Goal: Task Accomplishment & Management: Manage account settings

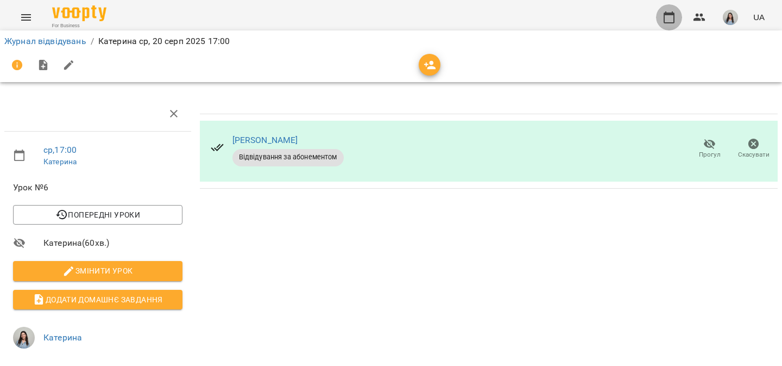
click at [664, 22] on icon "button" at bounding box center [669, 17] width 13 height 13
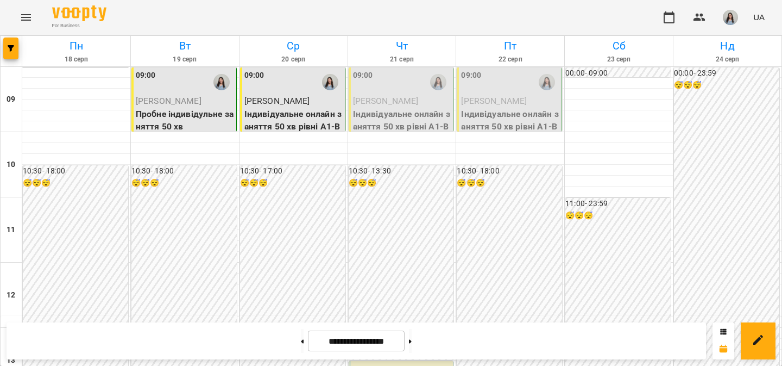
scroll to position [431, 0]
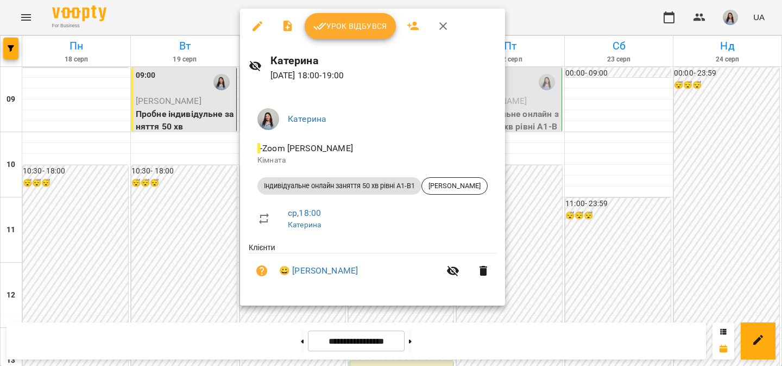
click at [352, 22] on span "Урок відбувся" at bounding box center [350, 26] width 74 height 13
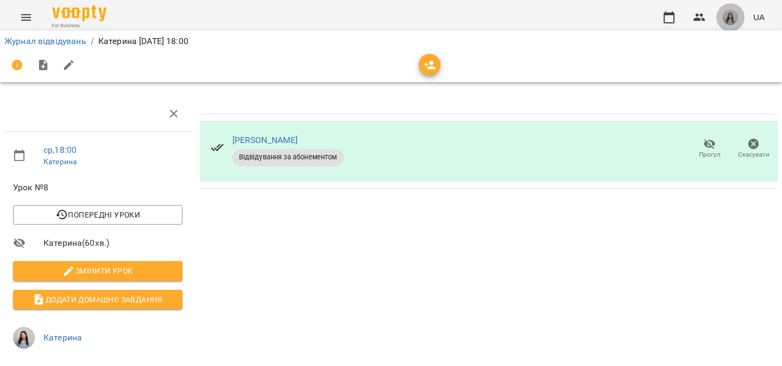
click at [733, 15] on img "button" at bounding box center [730, 17] width 15 height 15
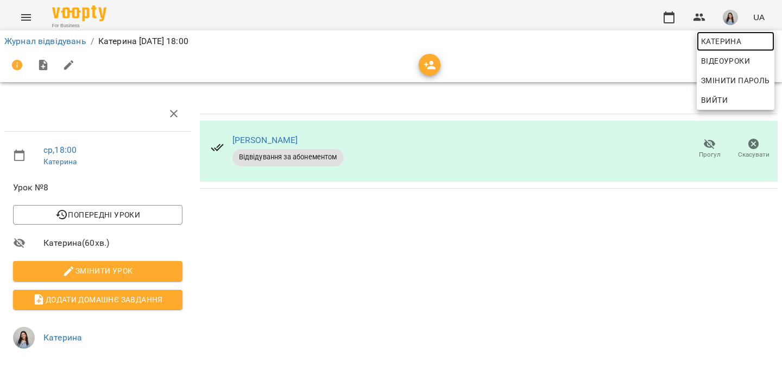
click at [710, 43] on span "Катерина" at bounding box center [735, 41] width 69 height 13
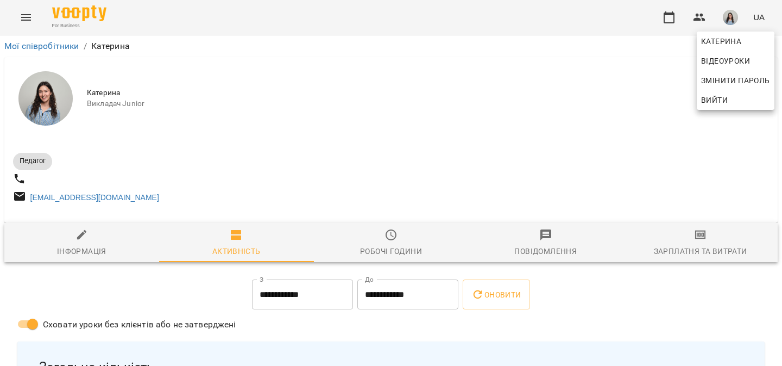
click at [421, 145] on div at bounding box center [391, 183] width 782 height 366
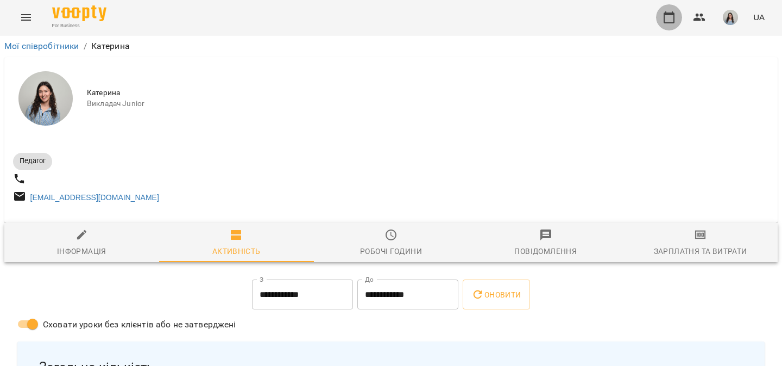
click at [671, 21] on icon "button" at bounding box center [669, 17] width 13 height 13
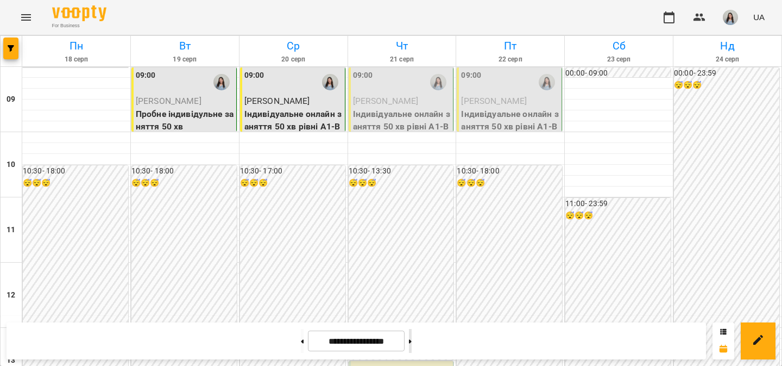
click at [412, 339] on icon at bounding box center [410, 341] width 3 height 4
type input "**********"
